Goal: Transaction & Acquisition: Purchase product/service

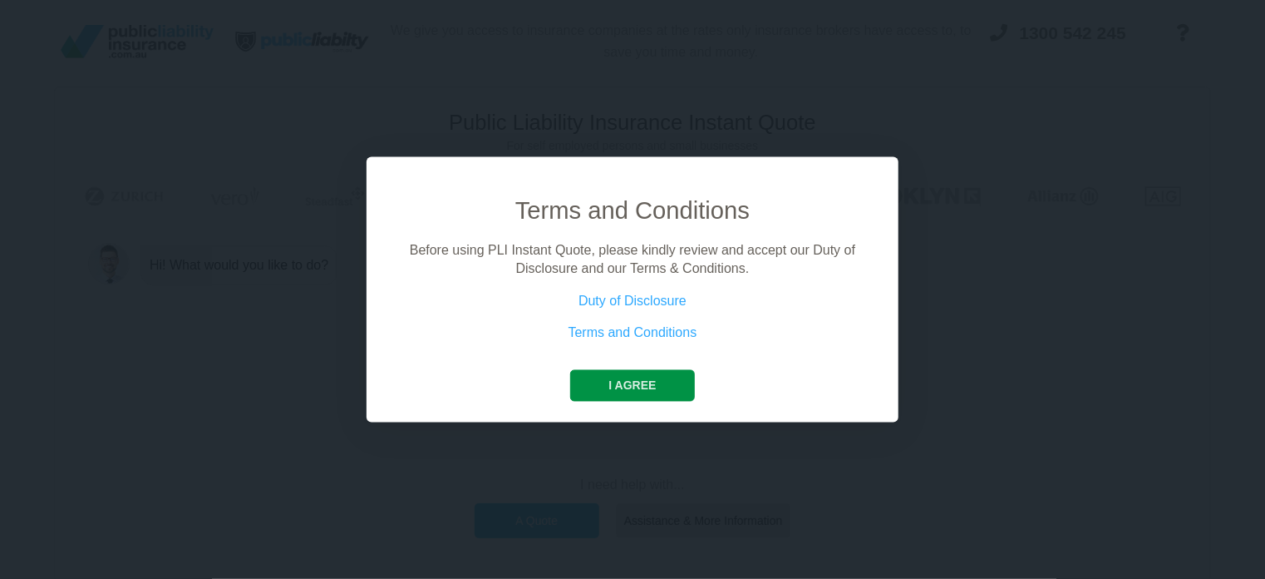
click at [655, 377] on button "I agree" at bounding box center [632, 385] width 124 height 32
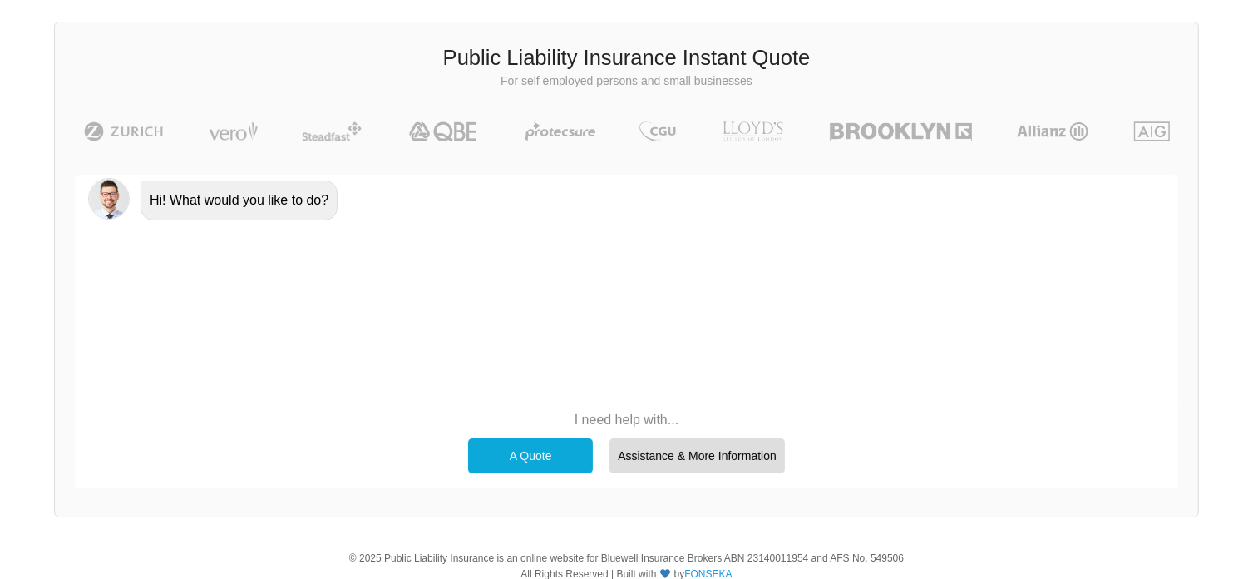
scroll to position [114, 0]
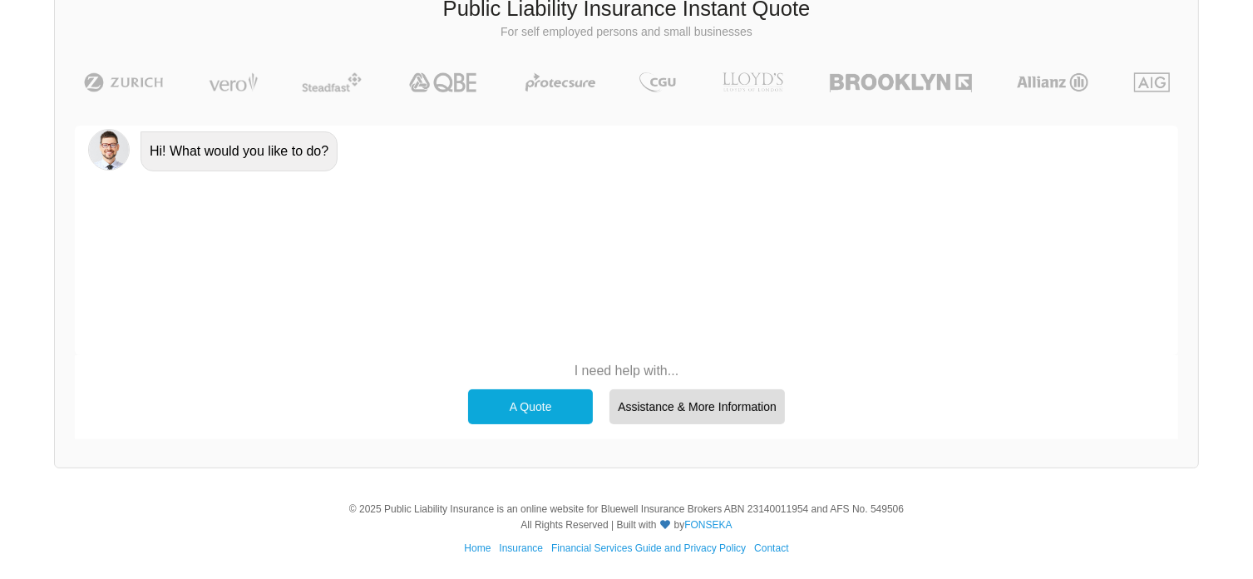
click at [549, 409] on div "A Quote" at bounding box center [530, 406] width 125 height 35
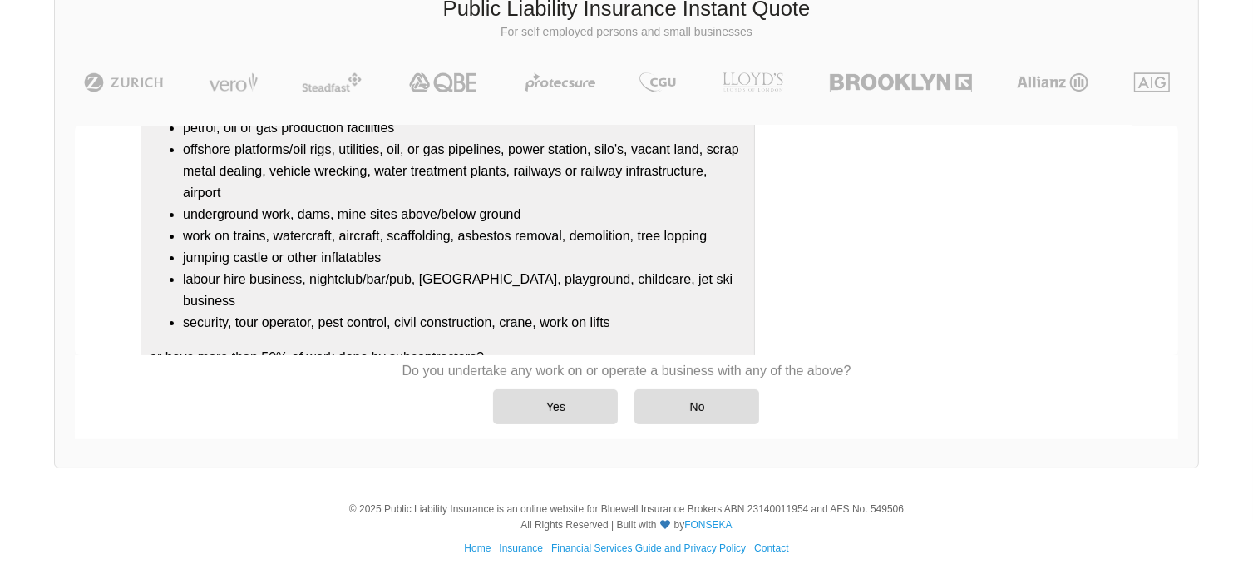
scroll to position [229, 0]
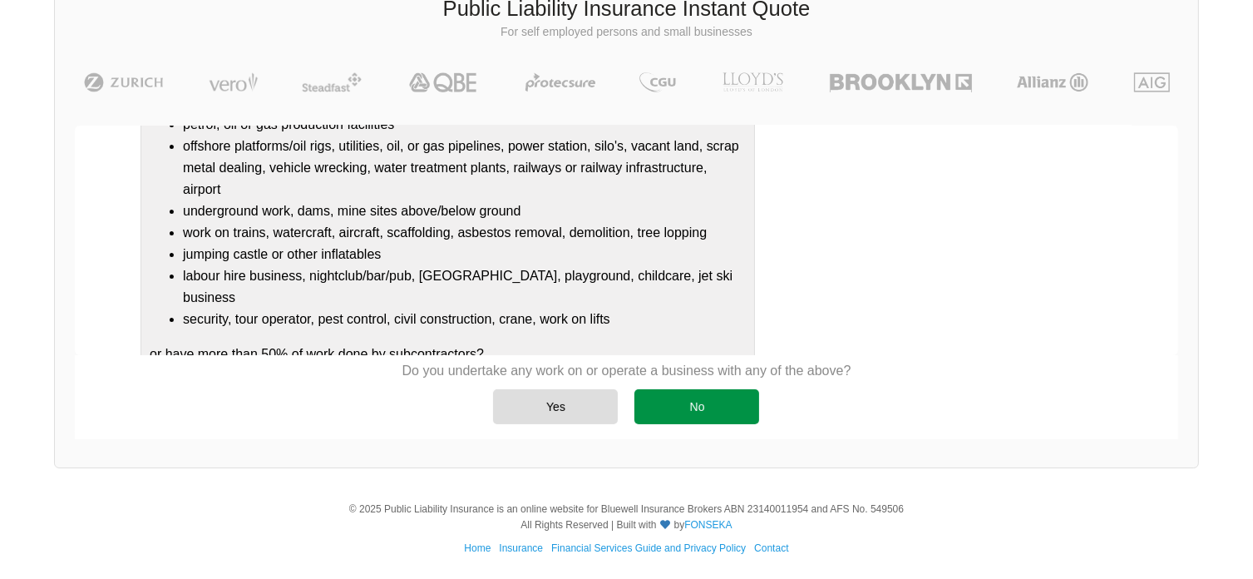
click at [660, 399] on div "No" at bounding box center [696, 406] width 125 height 35
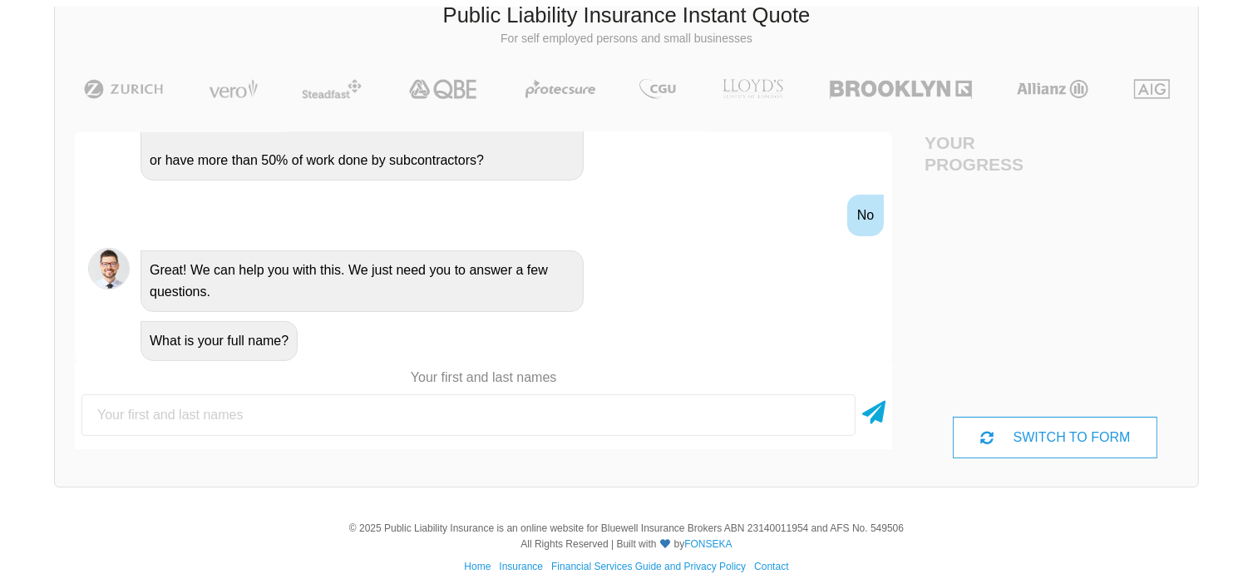
scroll to position [114, 0]
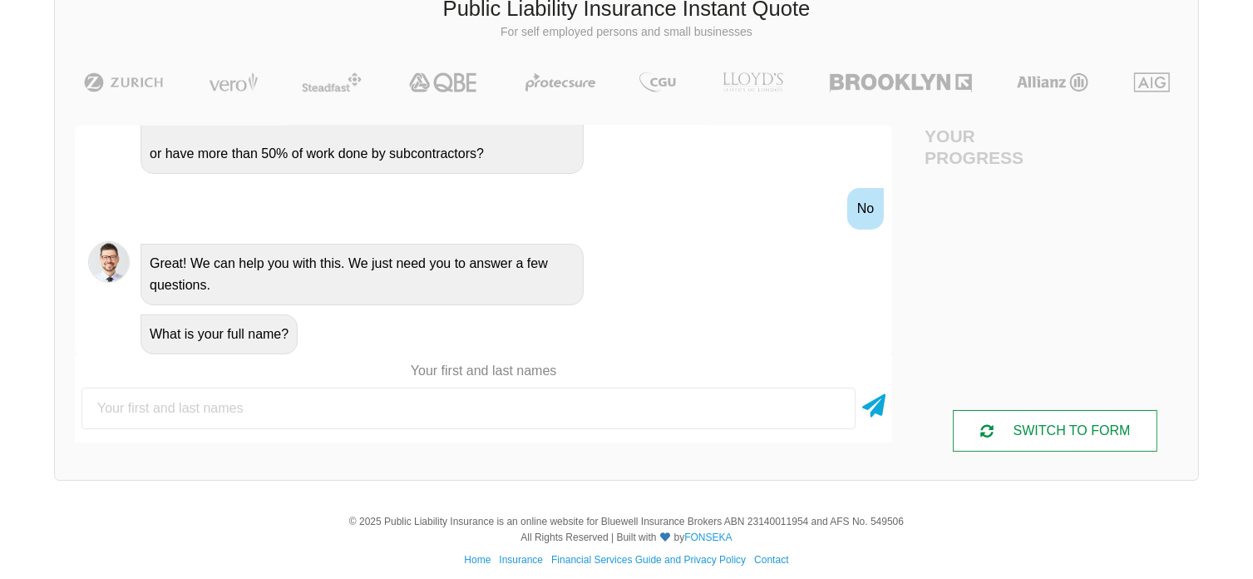
click at [1045, 429] on div "SWITCH TO FORM" at bounding box center [1055, 431] width 204 height 42
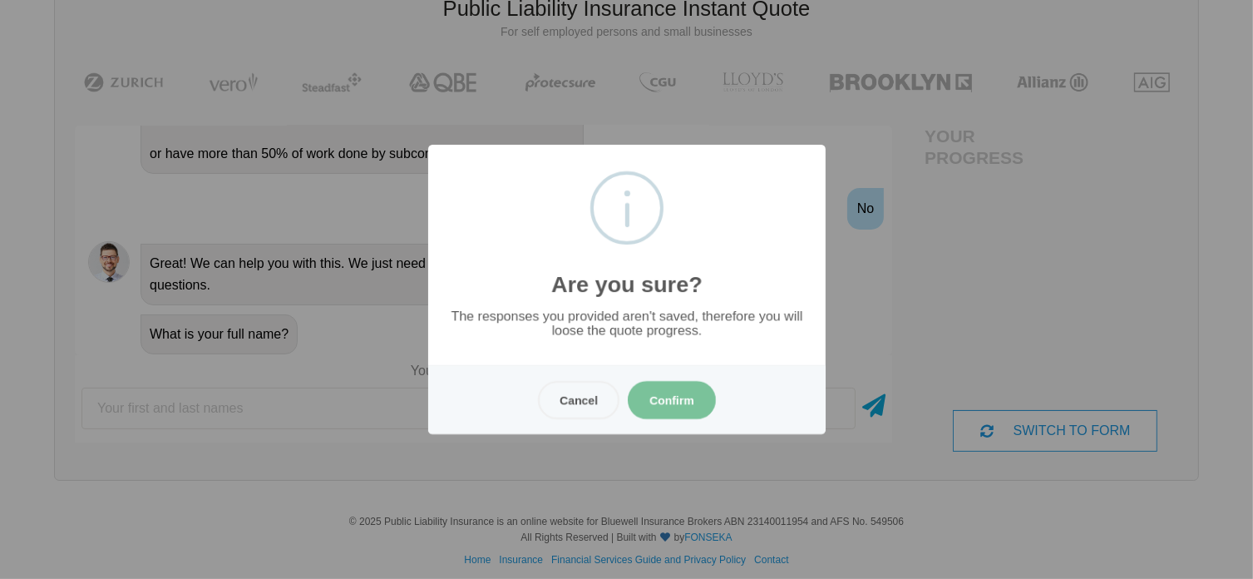
click at [668, 397] on button "Confirm" at bounding box center [672, 400] width 88 height 38
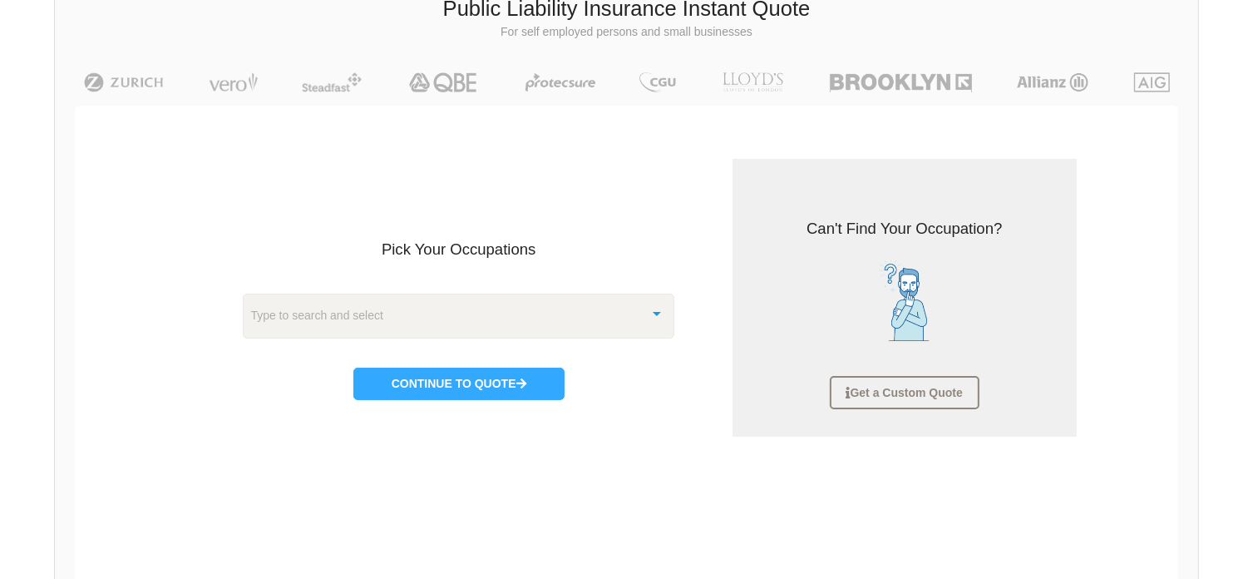
scroll to position [42, 0]
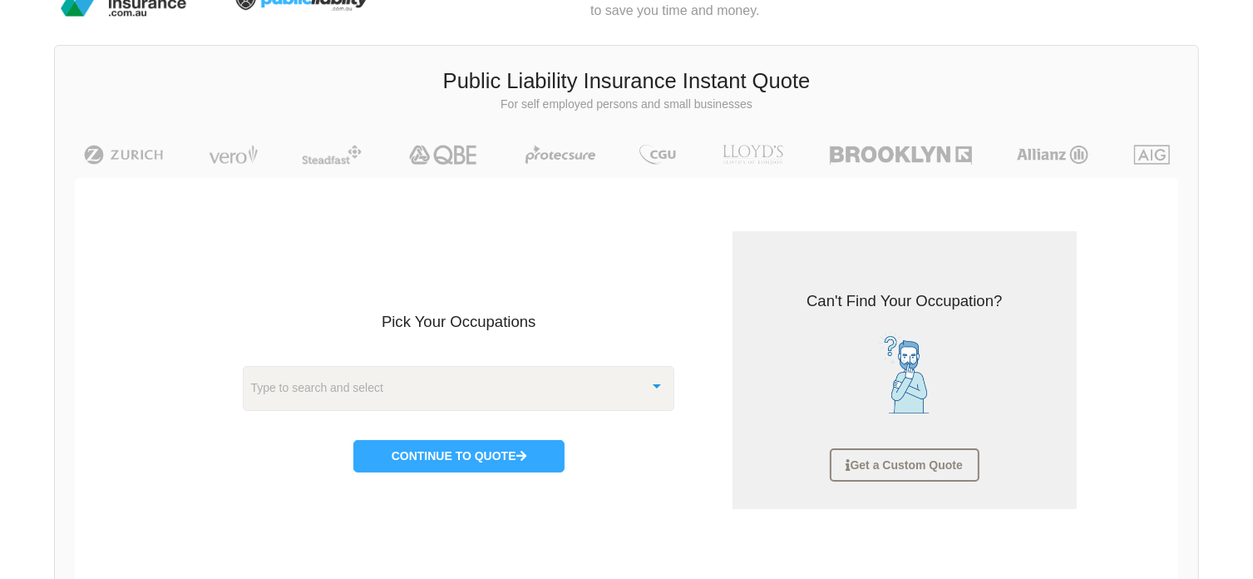
click at [402, 396] on div "Type to search and select" at bounding box center [458, 388] width 431 height 45
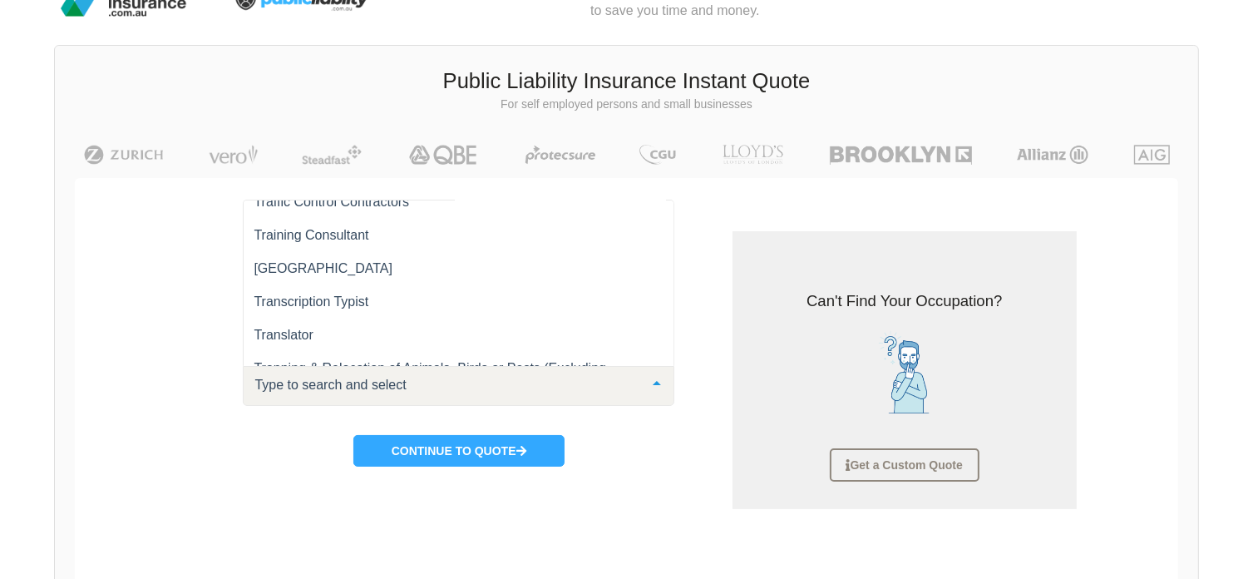
scroll to position [23110, 0]
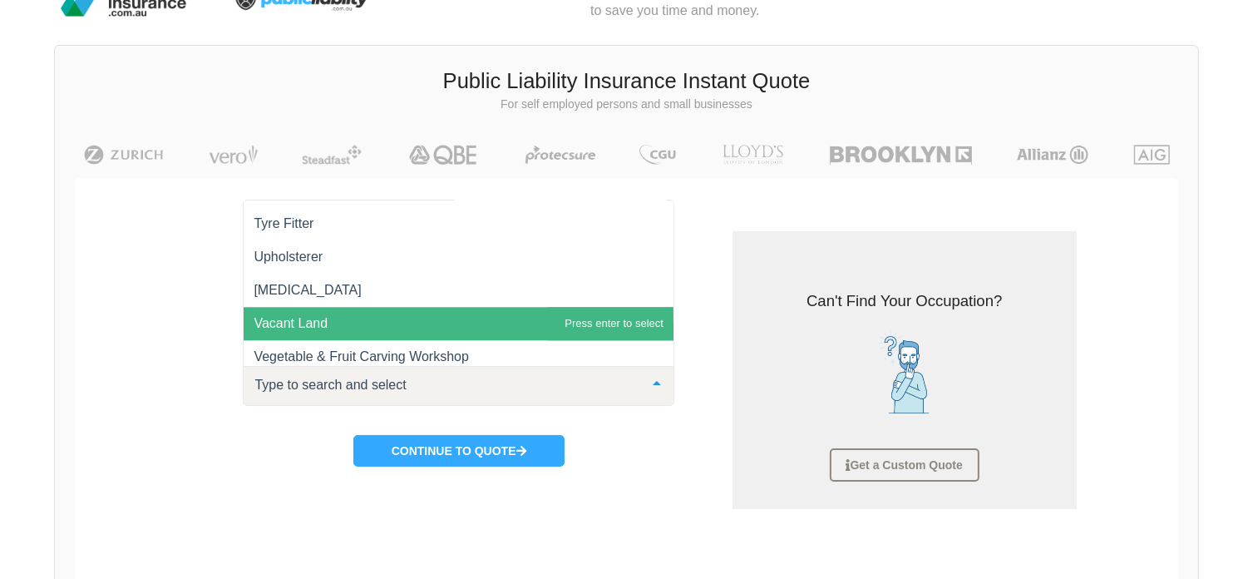
click at [528, 340] on span "Vacant Land" at bounding box center [459, 323] width 430 height 33
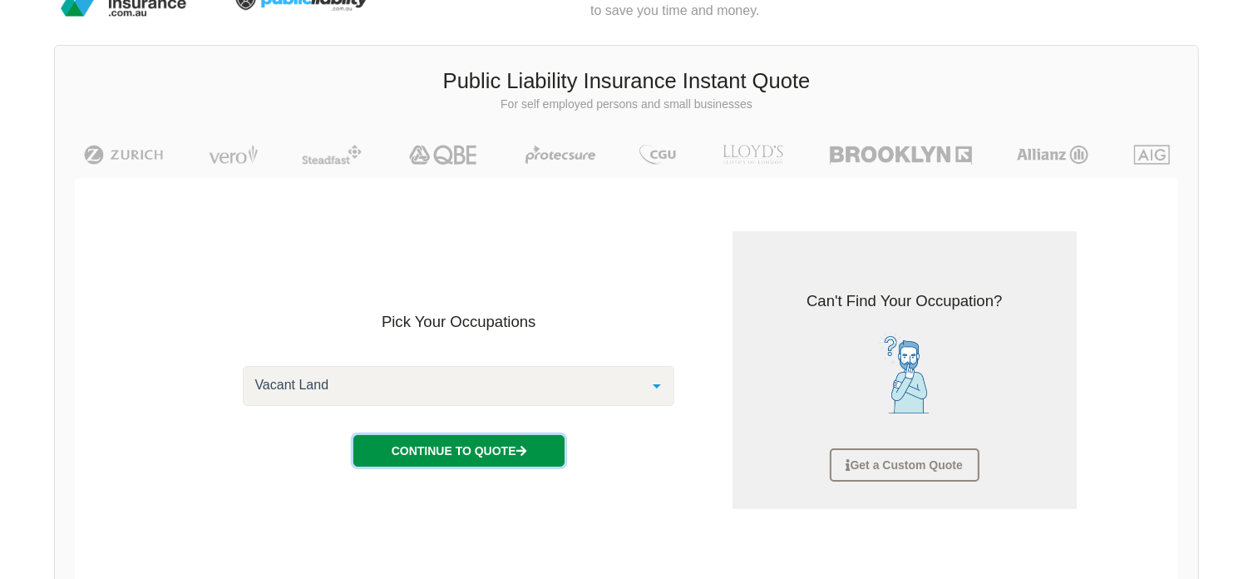
click at [466, 451] on button "Continue to Quote" at bounding box center [458, 451] width 211 height 32
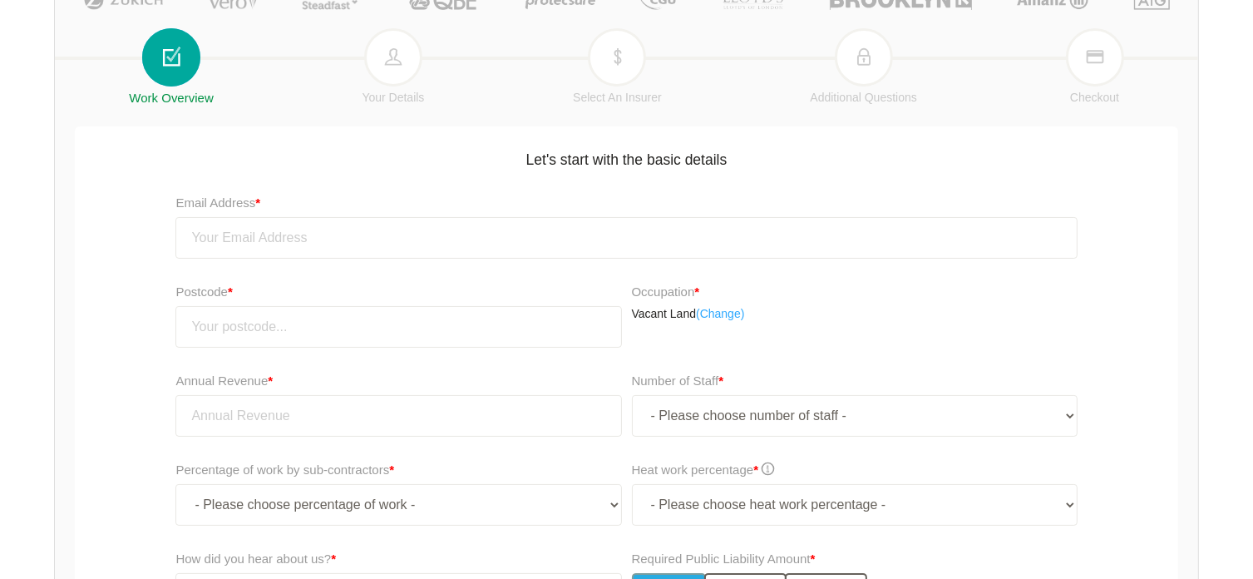
scroll to position [208, 0]
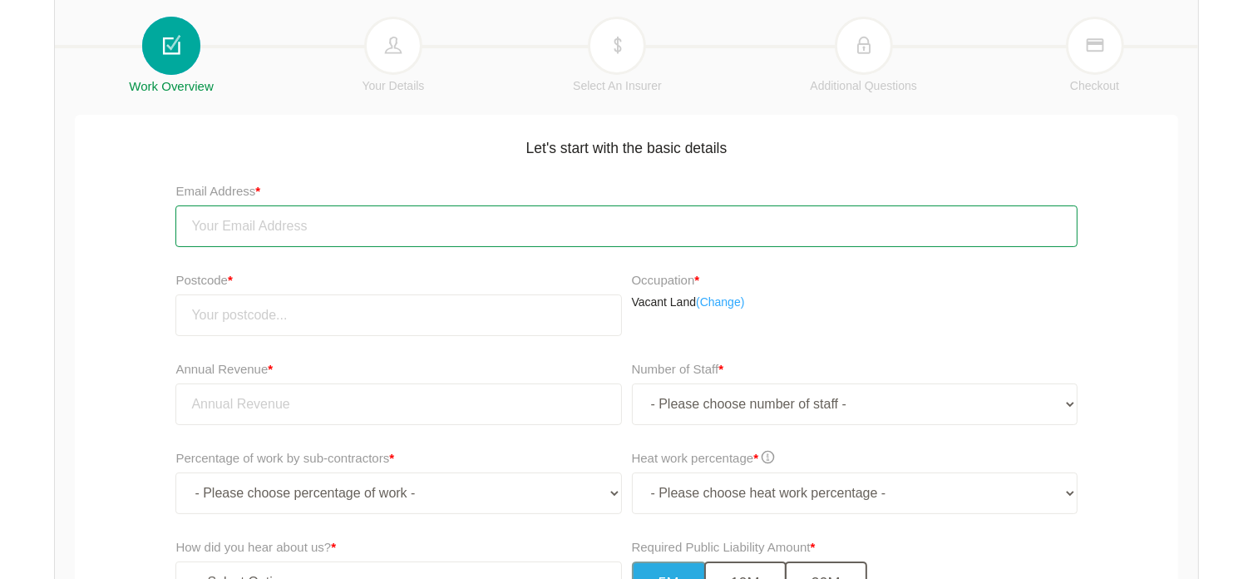
click at [502, 221] on input "email" at bounding box center [625, 226] width 901 height 42
type input "[PERSON_NAME][EMAIL_ADDRESS][DOMAIN_NAME]"
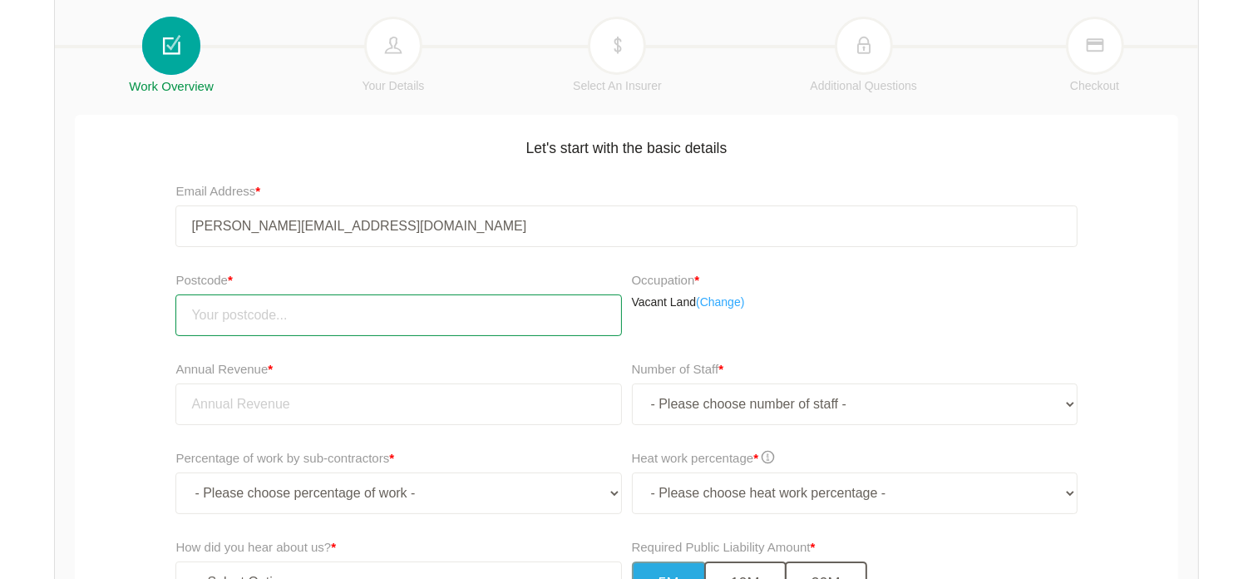
click at [435, 312] on input "number" at bounding box center [398, 315] width 446 height 42
type input "4510"
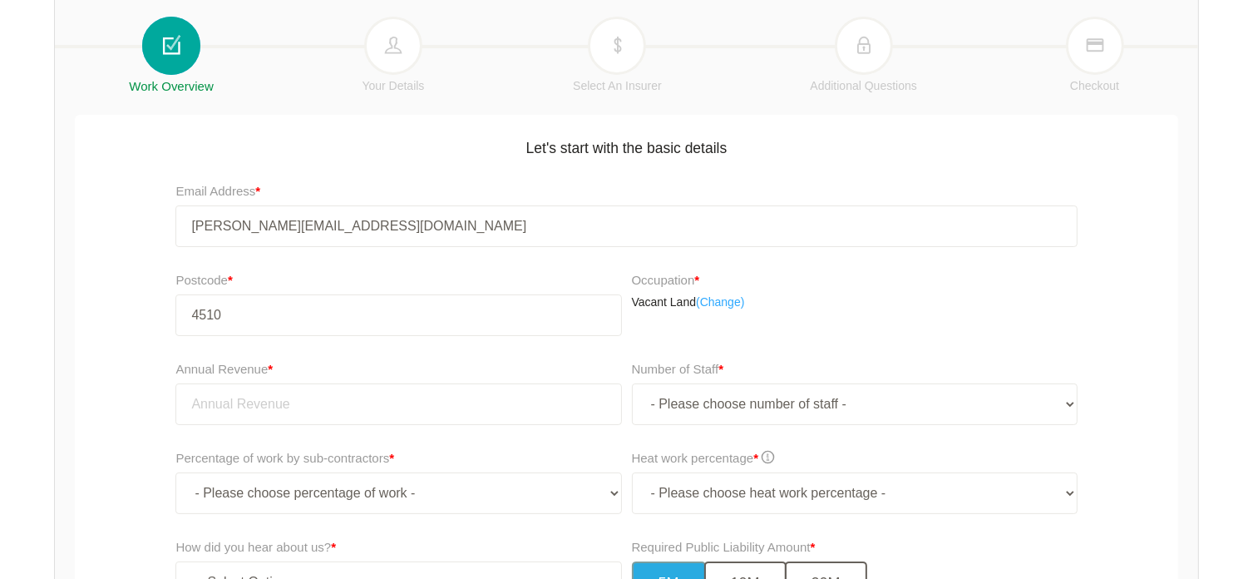
click at [131, 413] on div "Annual Revenue * Number of Staff * - Please choose number of staff - 1 2 3 4 5 …" at bounding box center [626, 398] width 1111 height 89
click at [1057, 411] on select "- Please choose number of staff - 1 2 3 4 5 6 7 8 9 10 11+" at bounding box center [855, 404] width 446 height 42
click at [1147, 415] on div "Annual Revenue * Number of Staff * - Please choose number of staff - 1 2 3 4 5 …" at bounding box center [626, 398] width 1111 height 89
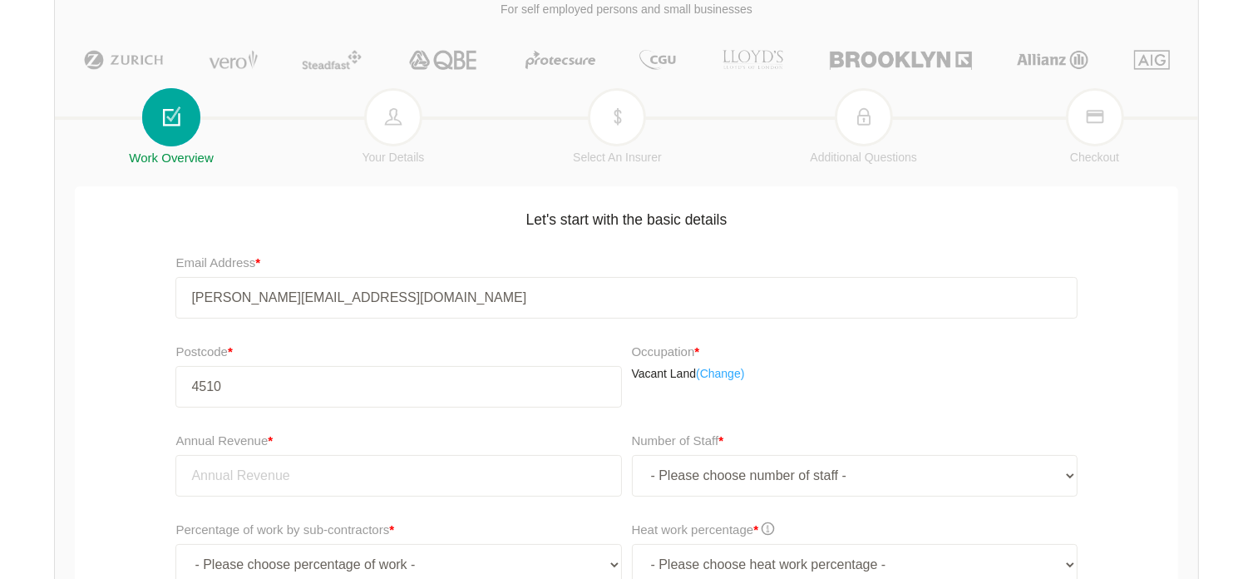
scroll to position [0, 0]
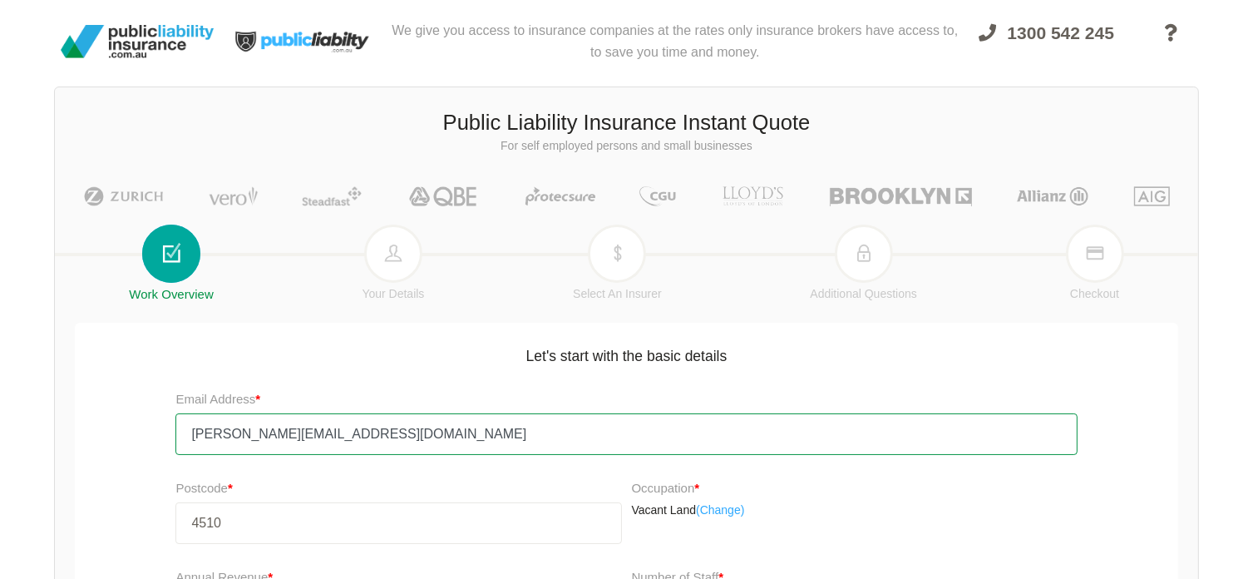
drag, startPoint x: 461, startPoint y: 421, endPoint x: 406, endPoint y: 435, distance: 57.3
click at [406, 435] on input "[PERSON_NAME][EMAIL_ADDRESS][DOMAIN_NAME]" at bounding box center [625, 434] width 901 height 42
drag, startPoint x: 406, startPoint y: 431, endPoint x: 46, endPoint y: 445, distance: 360.2
click at [50, 445] on div "We give you access to insurance companies at the rates only insurance brokers h…" at bounding box center [626, 477] width 1253 height 954
